Goal: Task Accomplishment & Management: Complete application form

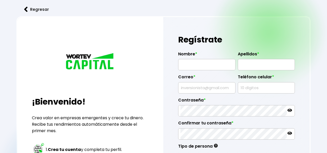
radio input "true"
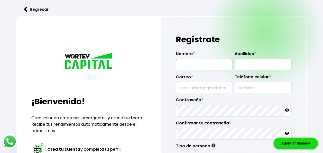
click at [211, 60] on input "text" at bounding box center [204, 64] width 52 height 11
type input "[PERSON_NAME]"
type input "[EMAIL_ADDRESS][DOMAIN_NAME]"
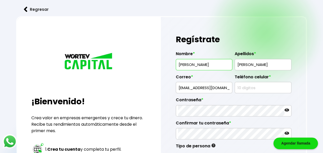
type input "7711005262"
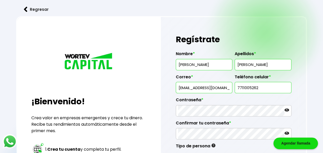
click at [264, 64] on input "[PERSON_NAME]" at bounding box center [263, 64] width 52 height 11
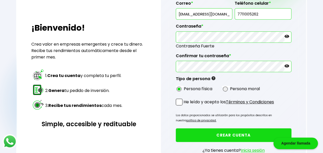
scroll to position [77, 0]
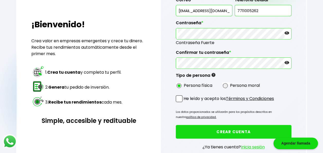
click at [185, 93] on form "Nombre * [PERSON_NAME] Apellidos * [PERSON_NAME] Correo * [EMAIL_ADDRESS][DOMAI…" at bounding box center [234, 64] width 116 height 188
click at [180, 96] on span at bounding box center [179, 98] width 7 height 7
click at [185, 102] on input "He leído y acepto los Términos y Condiciones" at bounding box center [185, 102] width 0 height 0
click at [216, 115] on link "política de privacidad." at bounding box center [201, 117] width 30 height 4
click at [227, 125] on button "CREAR CUENTA" at bounding box center [234, 132] width 116 height 14
